Goal: Task Accomplishment & Management: Manage account settings

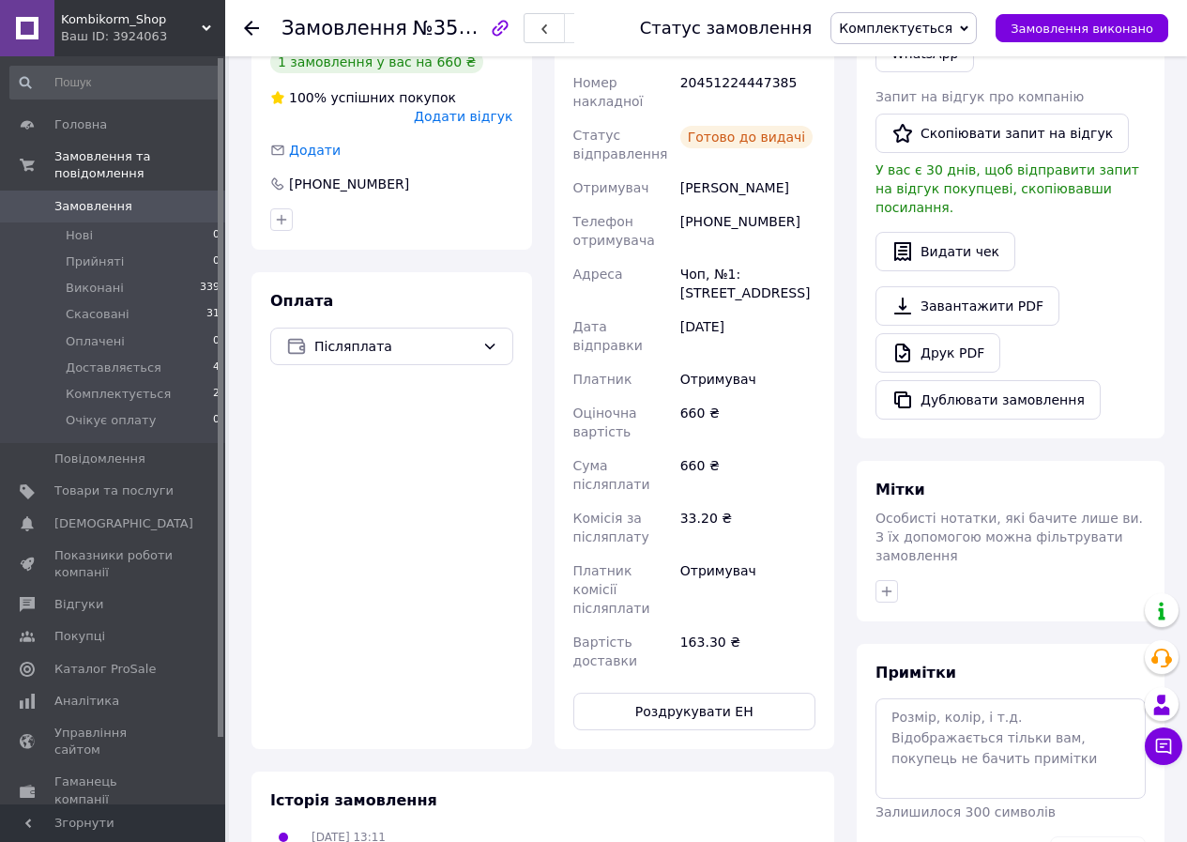
scroll to position [469, 0]
click at [147, 198] on span "Замовлення" at bounding box center [113, 206] width 119 height 17
